Goal: Obtain resource: Download file/media

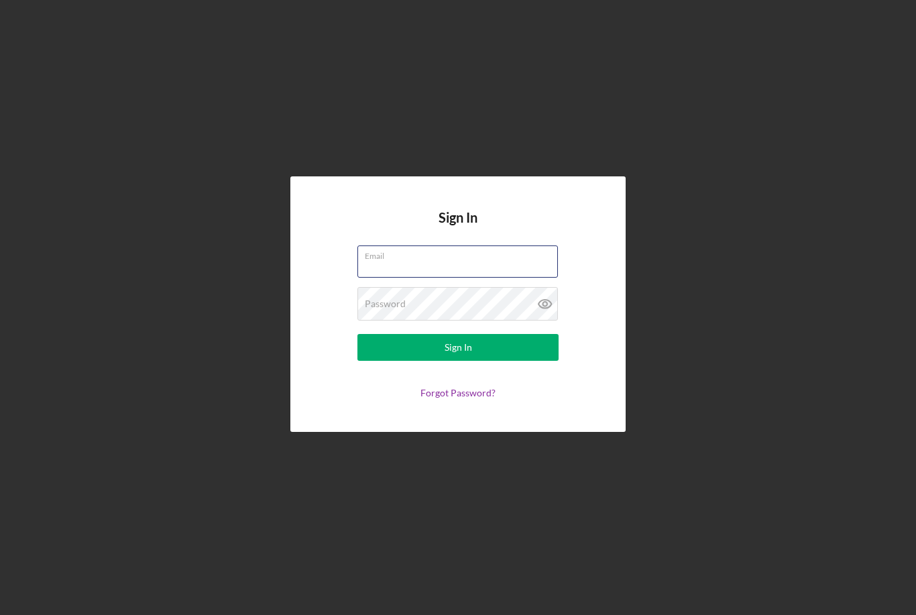
type input "[EMAIL_ADDRESS][DOMAIN_NAME]"
click at [458, 361] on button "Sign In" at bounding box center [457, 347] width 201 height 27
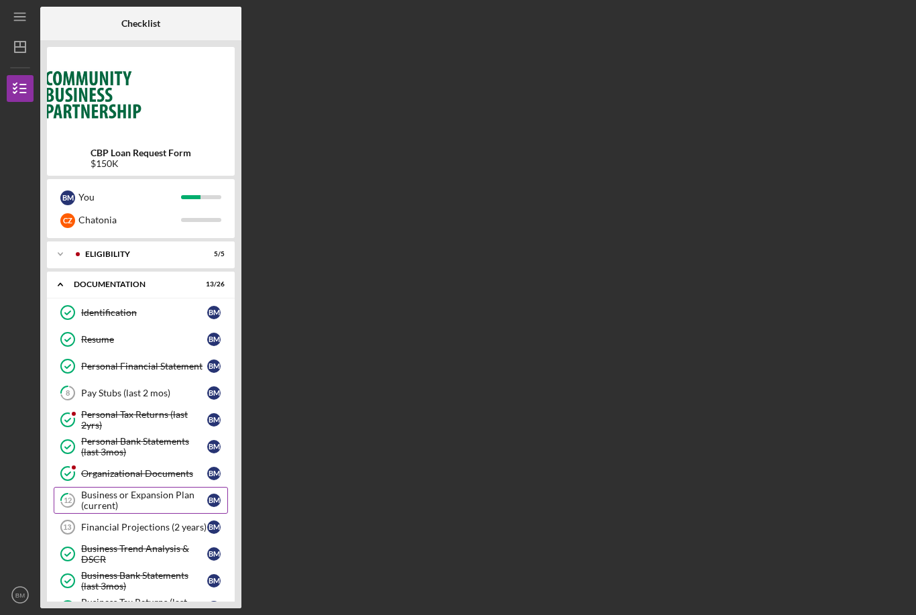
click at [129, 505] on div "Business or Expansion Plan (current)" at bounding box center [144, 500] width 126 height 21
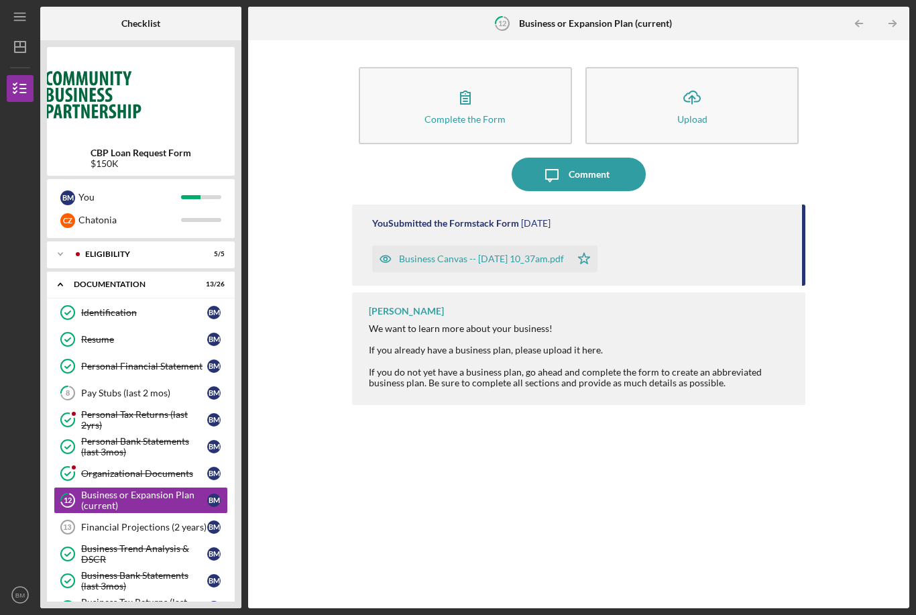
click at [496, 254] on div "Business Canvas -- [DATE] 10_37am.pdf" at bounding box center [481, 259] width 165 height 11
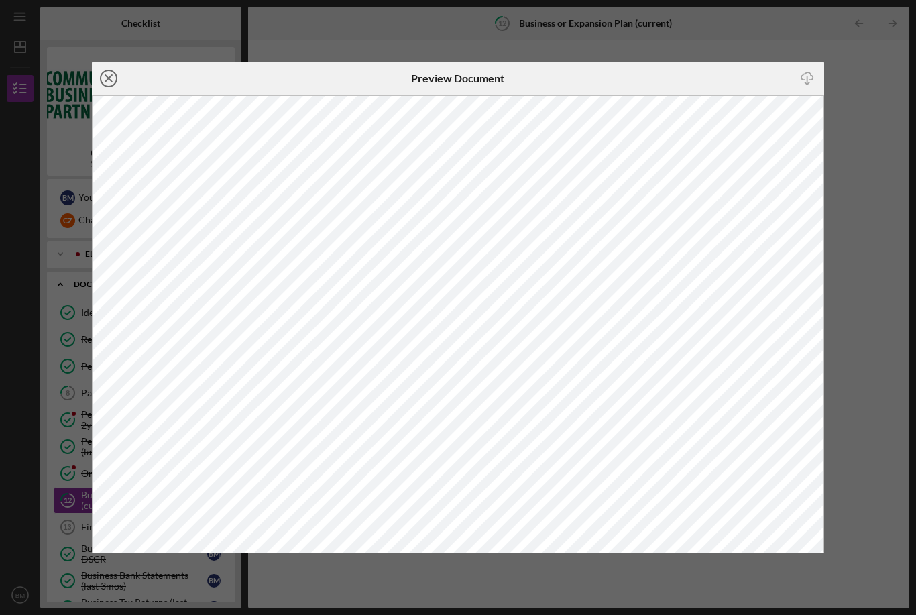
click at [105, 76] on icon "Icon/Close" at bounding box center [109, 79] width 34 height 34
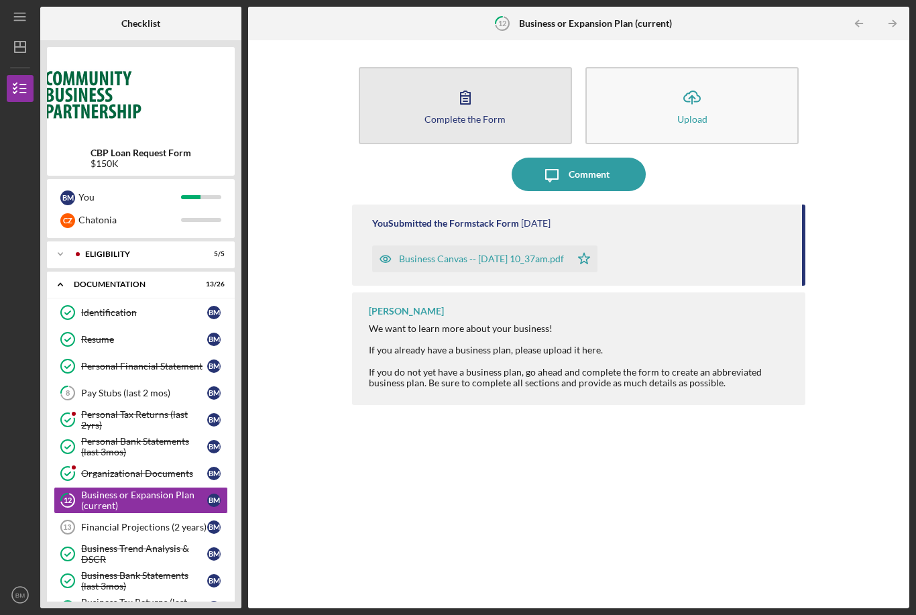
click at [463, 91] on icon "button" at bounding box center [465, 97] width 9 height 13
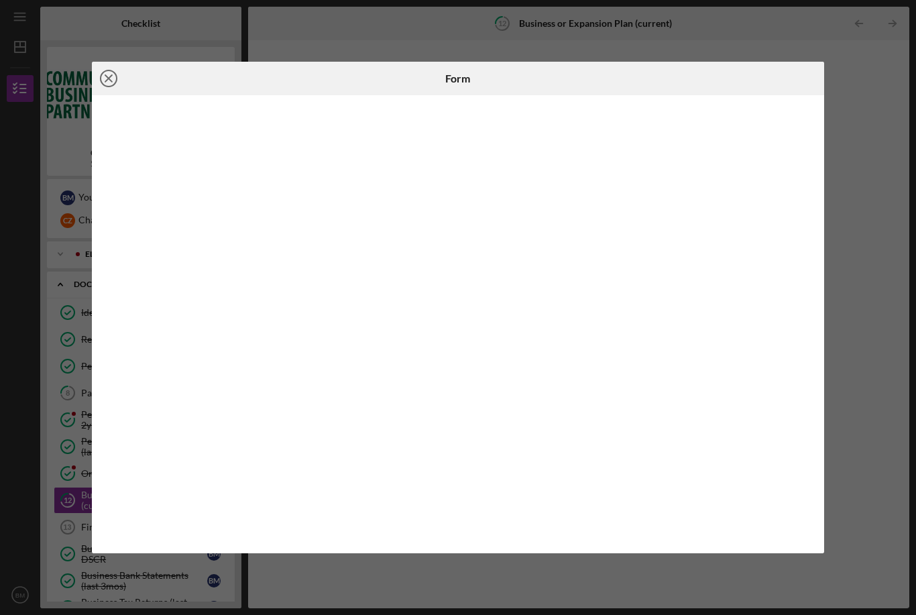
click at [109, 75] on icon "Icon/Close" at bounding box center [109, 79] width 34 height 34
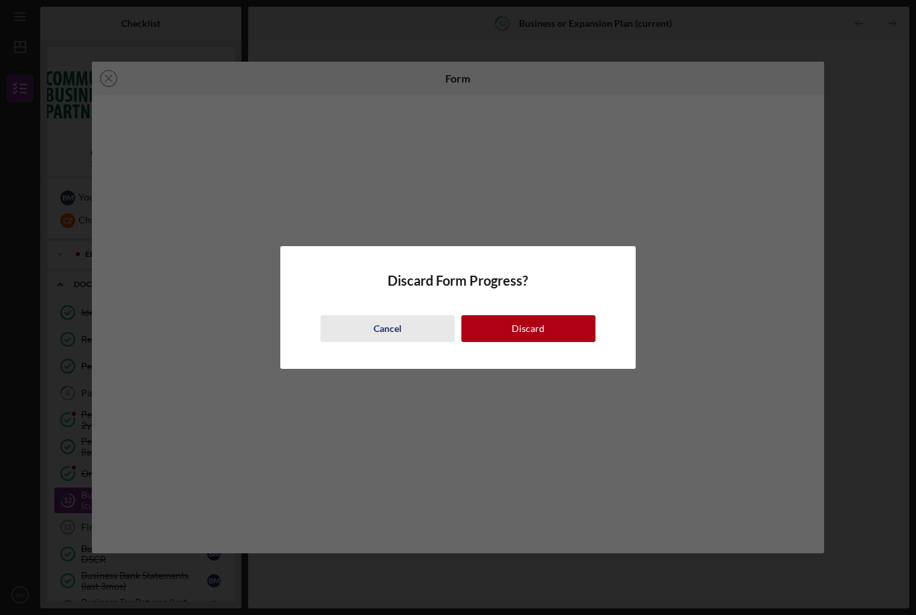
click at [390, 333] on div "Cancel" at bounding box center [388, 328] width 28 height 27
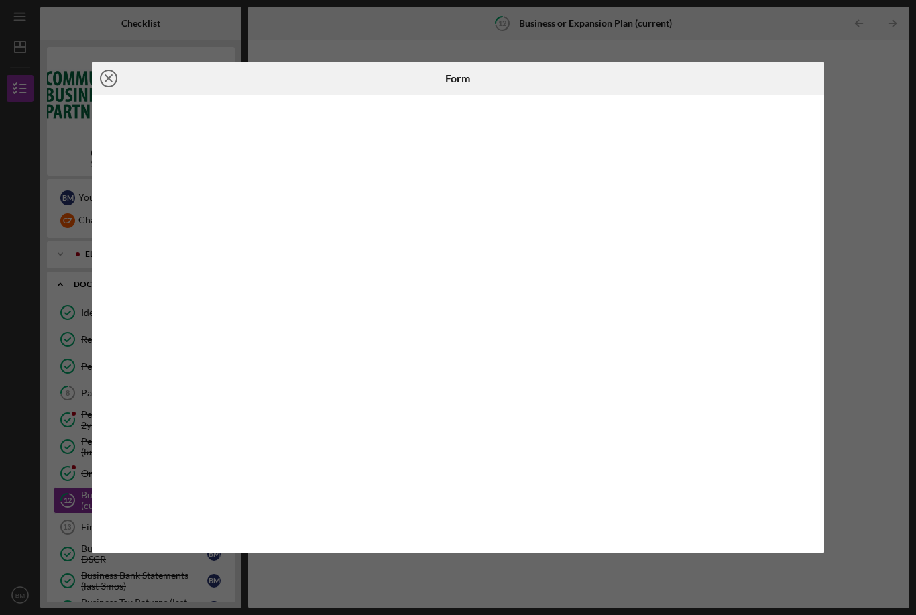
click at [113, 77] on icon "Icon/Close" at bounding box center [109, 79] width 34 height 34
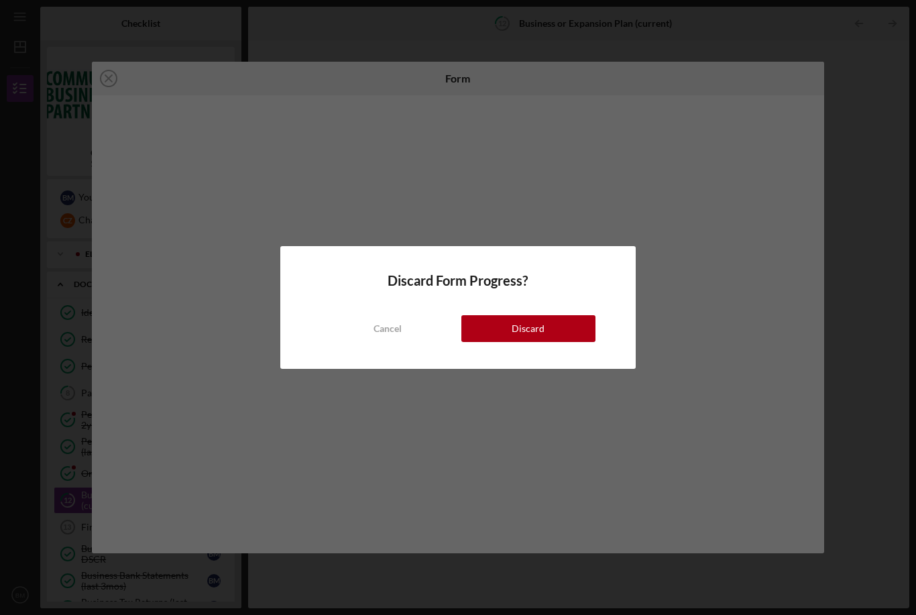
click at [466, 268] on div "Discard Form Progress? Cancel Discard" at bounding box center [457, 307] width 355 height 123
click at [378, 331] on div "Cancel" at bounding box center [388, 328] width 28 height 27
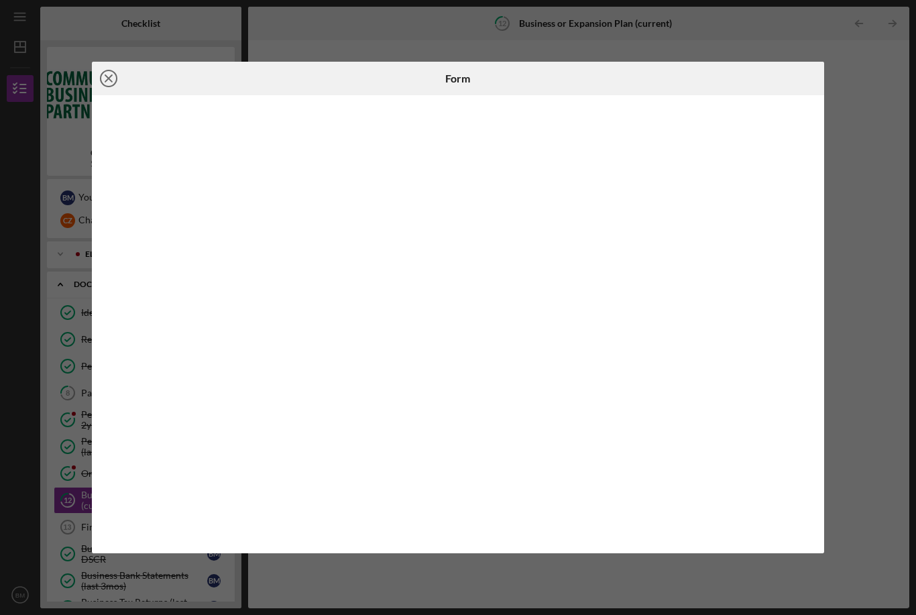
click at [109, 77] on line at bounding box center [108, 78] width 7 height 7
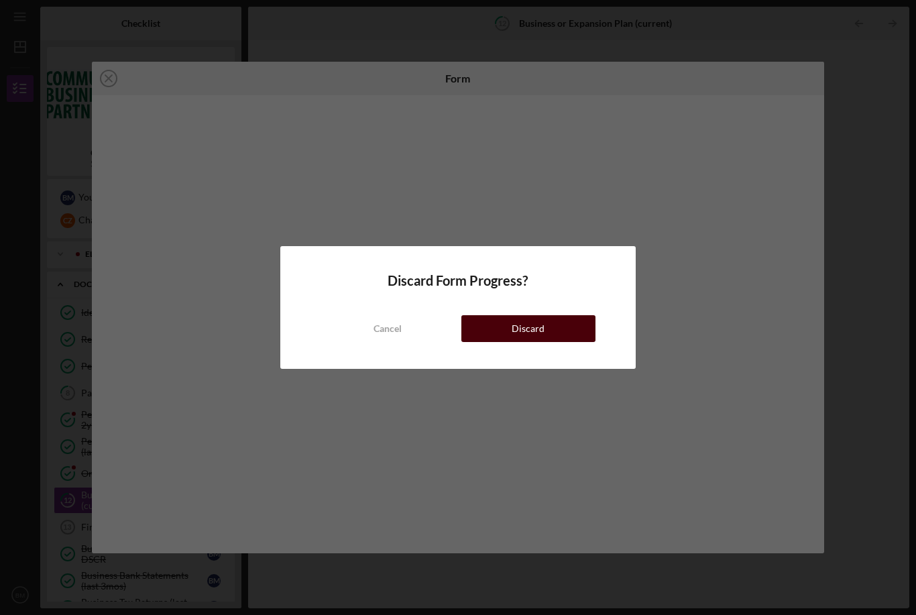
click at [575, 331] on button "Discard" at bounding box center [528, 328] width 134 height 27
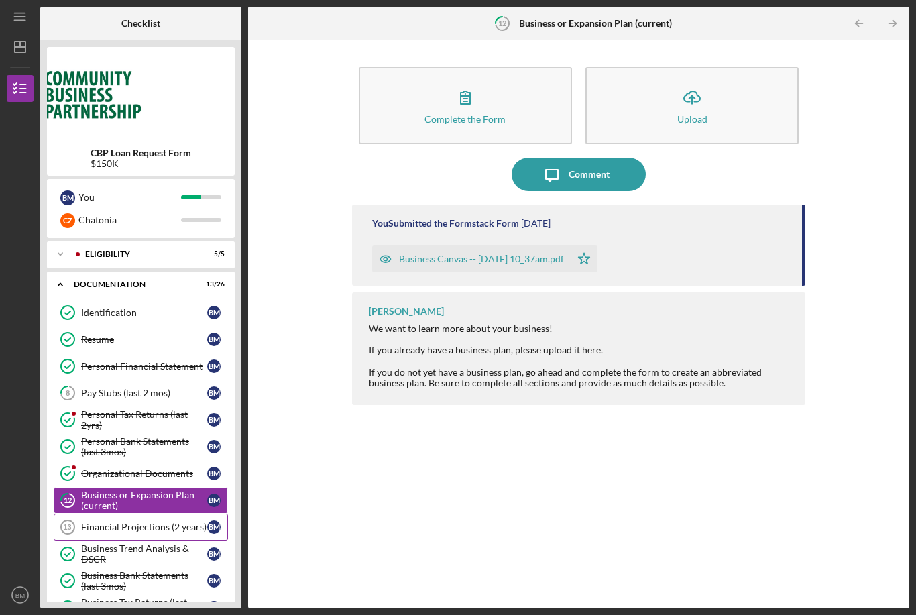
click at [134, 522] on div "Financial Projections (2 years)" at bounding box center [144, 527] width 126 height 11
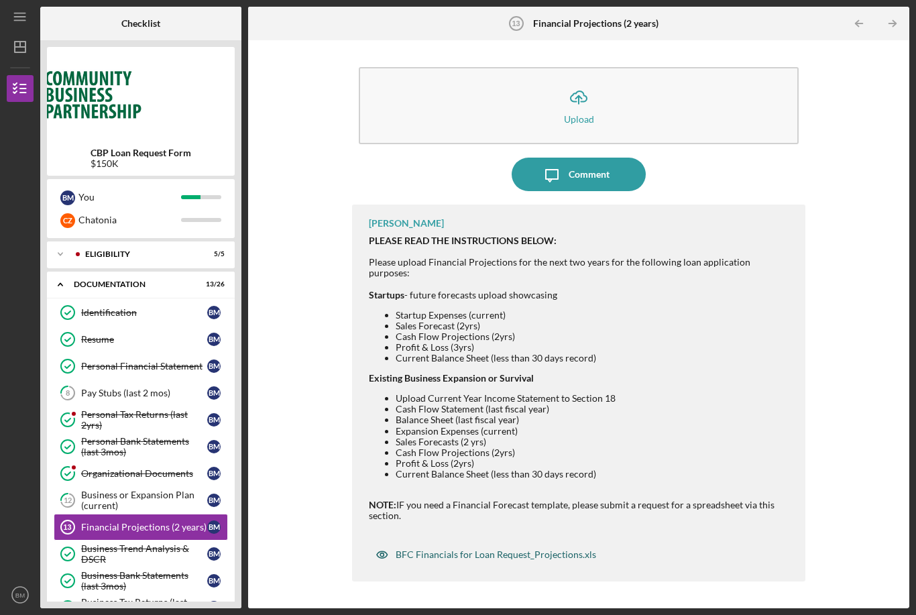
click at [455, 549] on div "BFC Financials for Loan Request_Projections.xls" at bounding box center [496, 554] width 201 height 11
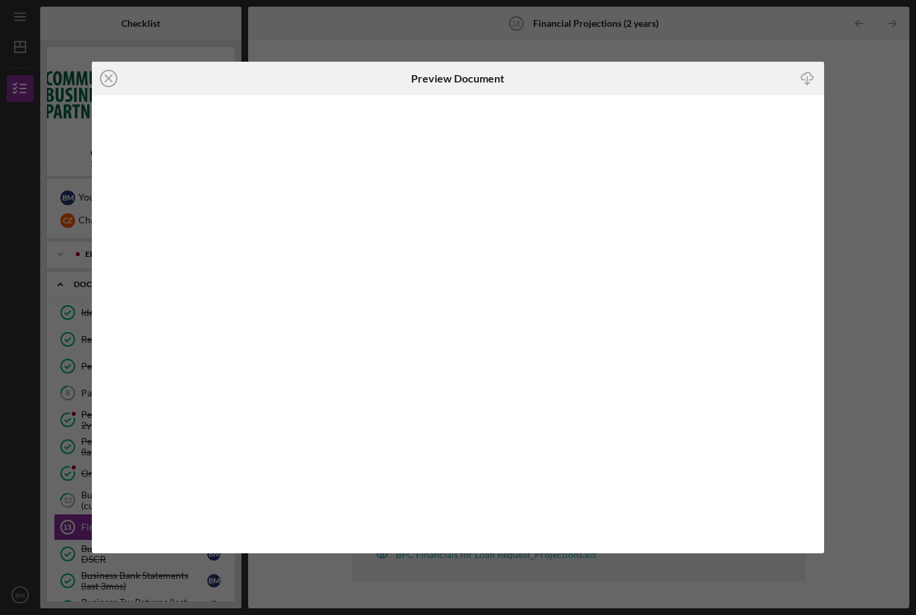
click at [805, 76] on icon "Icon/Download" at bounding box center [808, 78] width 30 height 30
click at [810, 77] on icon "Icon/Download" at bounding box center [808, 78] width 30 height 30
click at [810, 81] on icon "Icon/Download" at bounding box center [808, 78] width 30 height 30
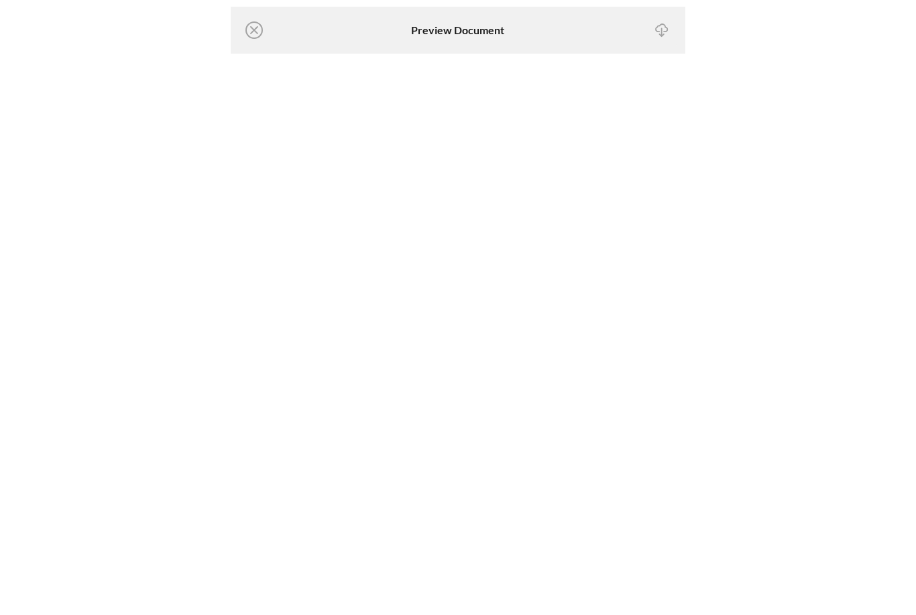
scroll to position [43, 0]
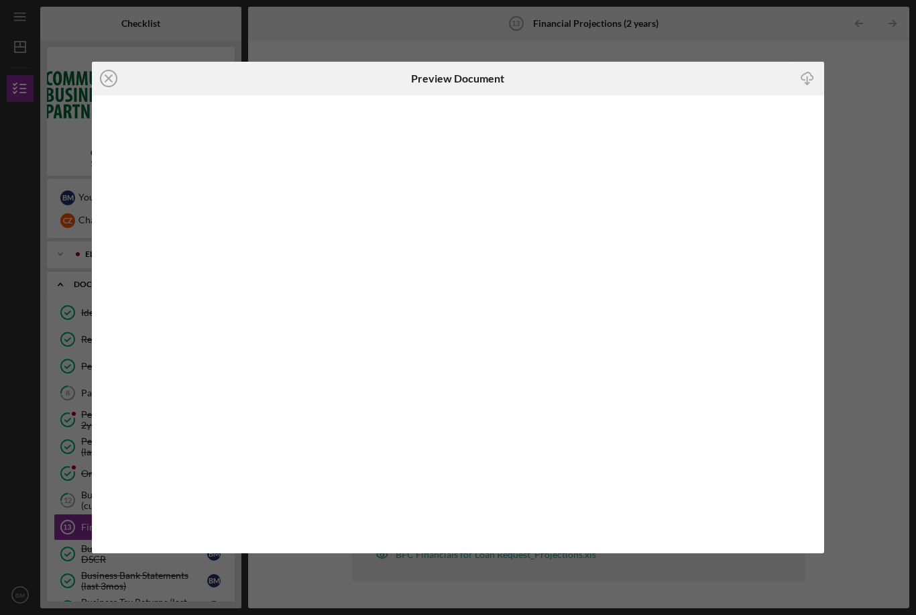
click at [732, 46] on div "Icon/Close Preview Document Icon/Download" at bounding box center [458, 307] width 916 height 615
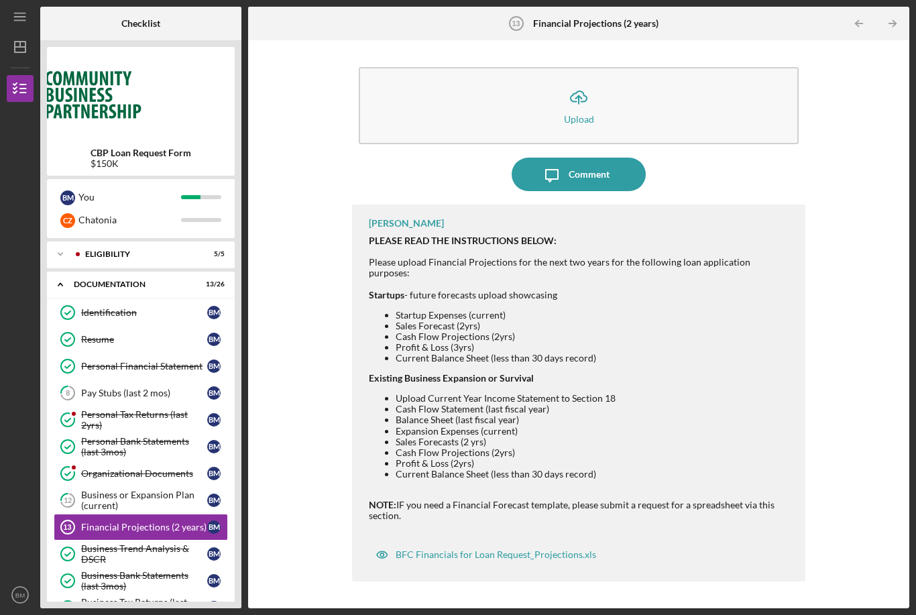
click at [0, 0] on html "Icon/Menu Financial Projections (2 years) 13 Financial Projections (2 years) Ch…" at bounding box center [458, 307] width 916 height 615
click at [121, 490] on div "Business or Expansion Plan (current)" at bounding box center [144, 500] width 126 height 21
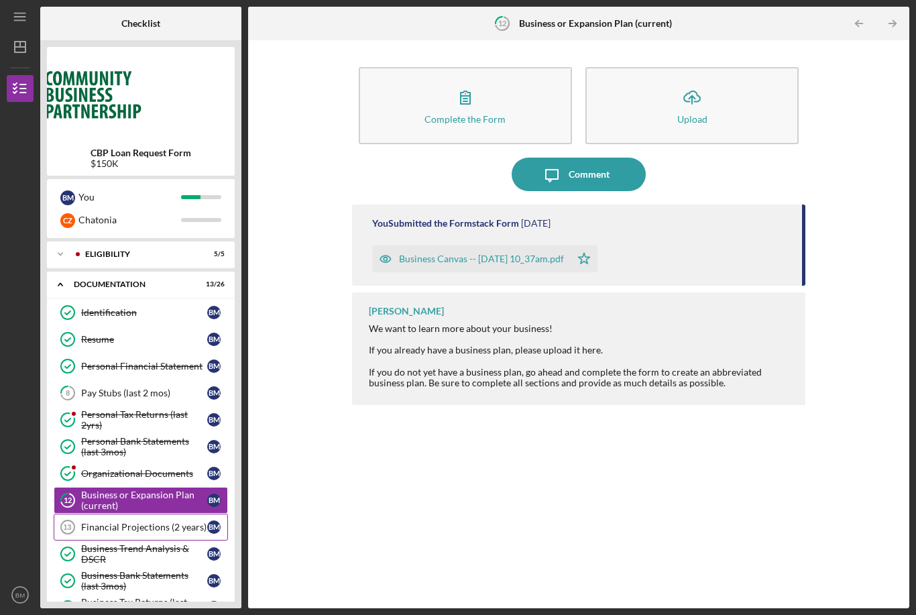
click at [117, 522] on div "Financial Projections (2 years)" at bounding box center [144, 527] width 126 height 11
